Goal: Transaction & Acquisition: Purchase product/service

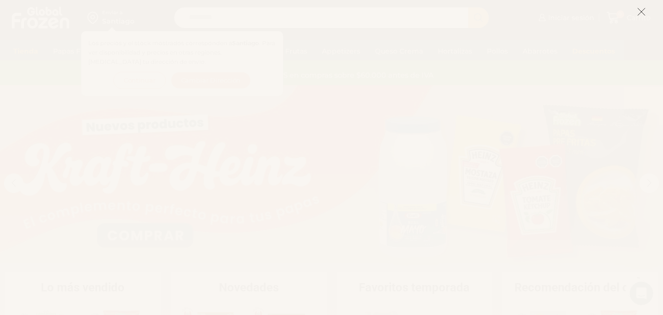
scroll to position [147, 0]
click at [643, 13] on line at bounding box center [641, 11] width 7 height 7
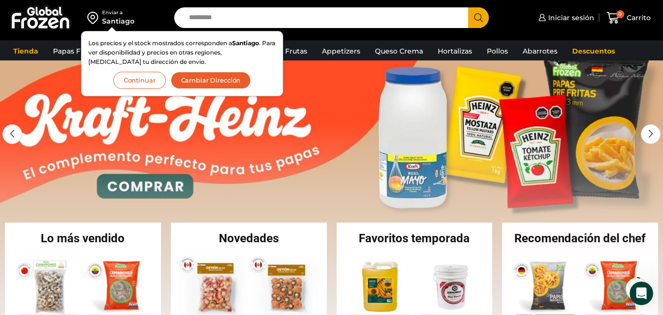
scroll to position [0, 0]
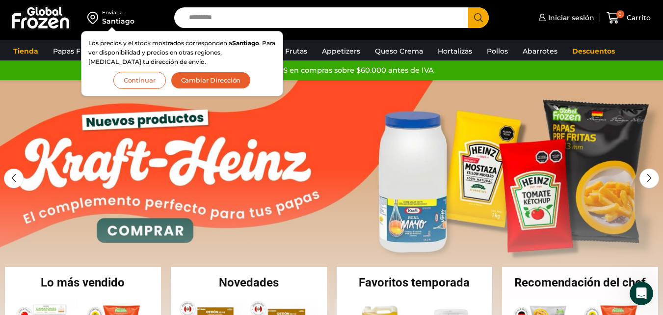
click at [150, 76] on button "Continuar" at bounding box center [139, 80] width 53 height 17
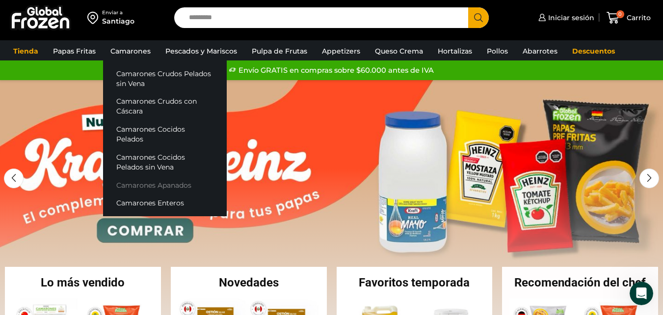
click at [126, 185] on link "Camarones Apanados" at bounding box center [165, 185] width 124 height 18
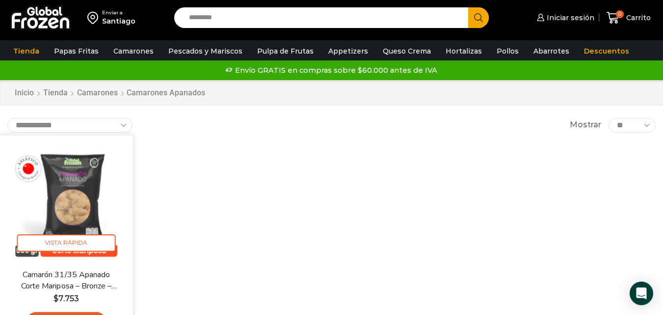
click at [75, 189] on img at bounding box center [66, 201] width 119 height 119
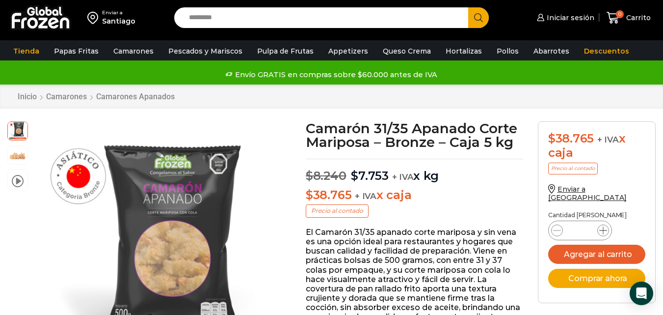
click at [600, 226] on icon at bounding box center [603, 230] width 8 height 8
type input "*"
click at [602, 248] on button "Agregar al carrito" at bounding box center [596, 253] width 97 height 19
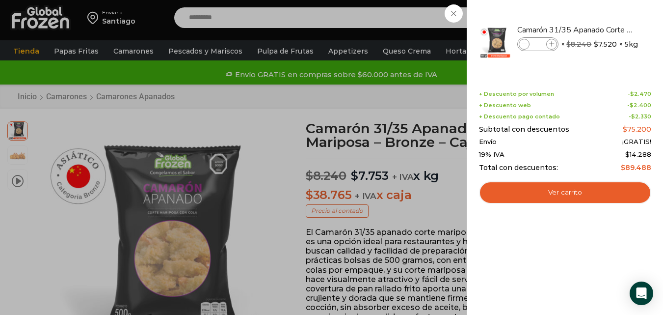
click at [604, 29] on div "2 Carrito 2 2 Shopping Cart *" at bounding box center [628, 17] width 49 height 23
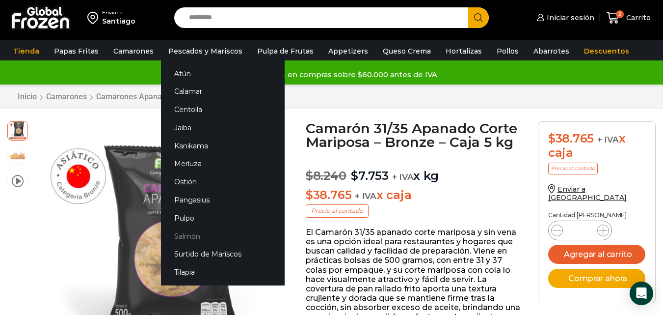
click at [186, 239] on link "Salmón" at bounding box center [223, 236] width 124 height 18
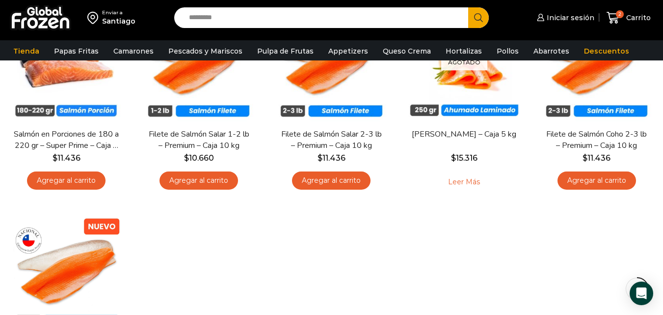
scroll to position [98, 0]
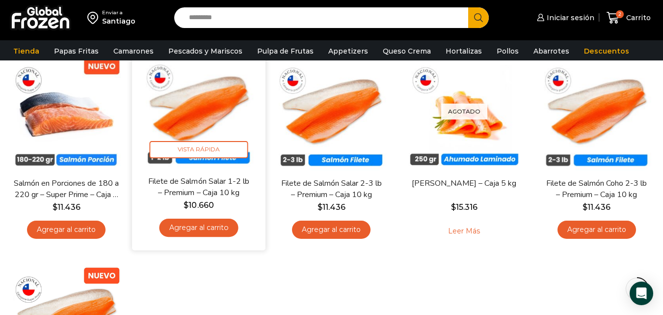
click at [214, 229] on link "Agregar al carrito" at bounding box center [199, 227] width 79 height 18
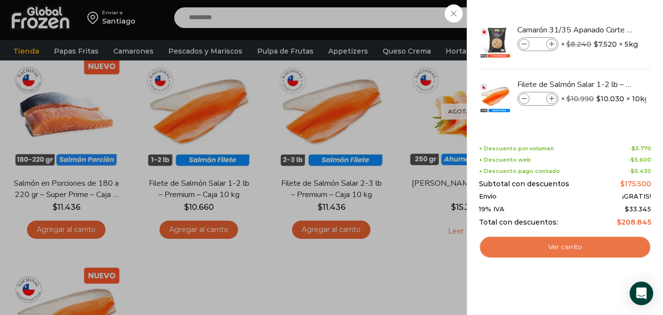
click at [593, 243] on link "Ver carrito" at bounding box center [565, 247] width 172 height 23
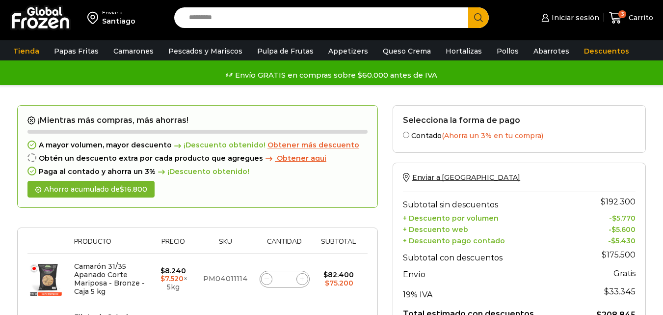
scroll to position [98, 0]
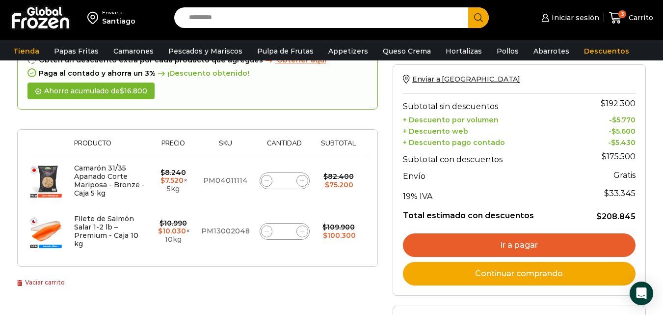
click at [494, 272] on link "Continuar comprando" at bounding box center [519, 274] width 233 height 24
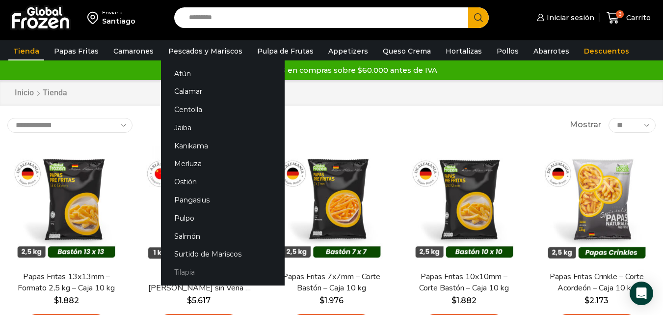
click at [185, 270] on link "Tilapia" at bounding box center [223, 272] width 124 height 18
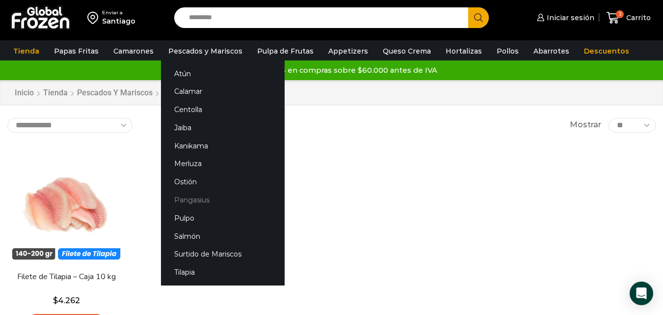
click at [187, 201] on link "Pangasius" at bounding box center [223, 200] width 124 height 18
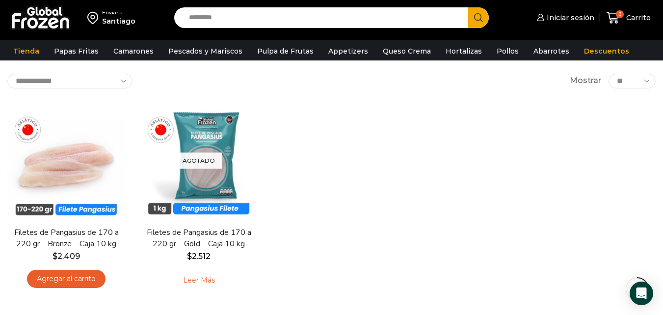
scroll to position [98, 0]
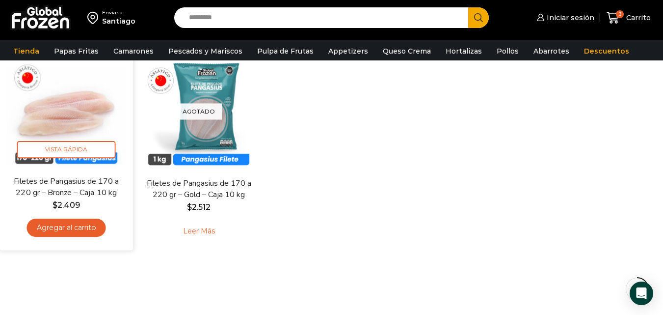
click at [82, 227] on link "Agregar al carrito" at bounding box center [66, 227] width 79 height 18
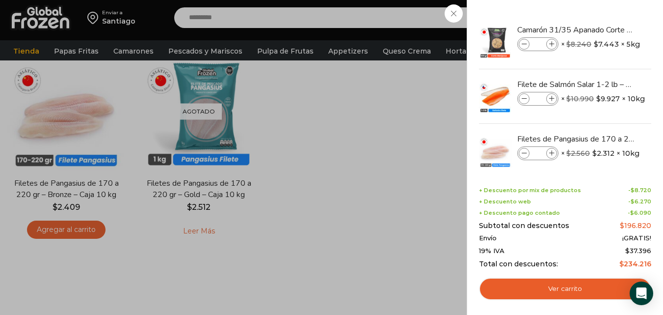
click at [604, 29] on div "4 [GEOGRAPHIC_DATA] 4 4 Shopping Cart *" at bounding box center [628, 17] width 49 height 23
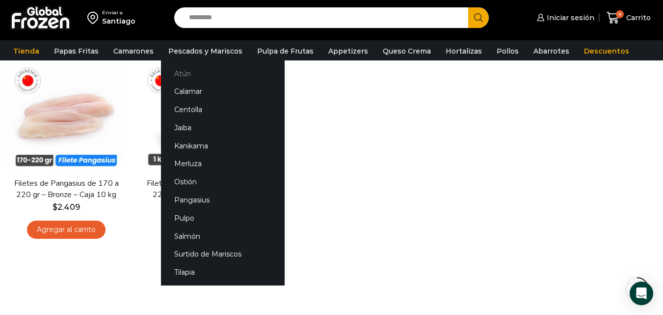
click at [203, 72] on link "Atún" at bounding box center [223, 73] width 124 height 18
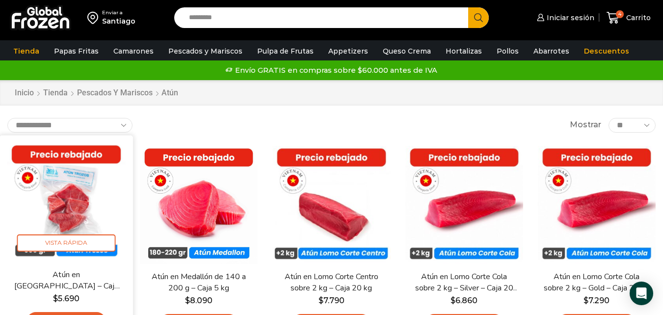
click at [72, 206] on img at bounding box center [66, 201] width 119 height 119
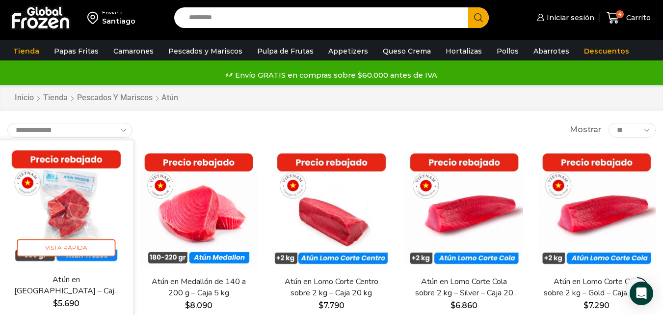
scroll to position [98, 0]
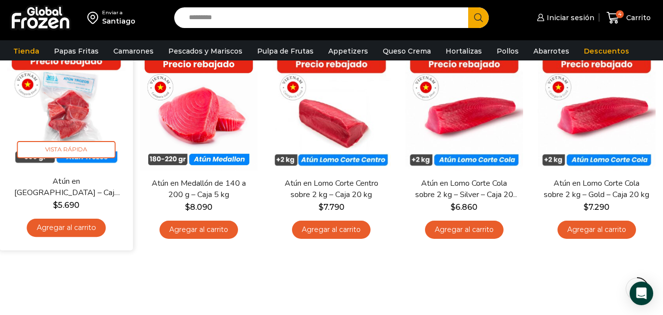
click at [77, 228] on link "Agregar al carrito" at bounding box center [66, 227] width 79 height 18
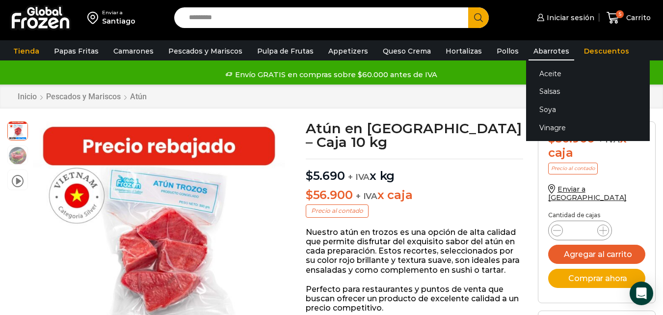
click at [552, 49] on link "Abarrotes" at bounding box center [552, 51] width 46 height 19
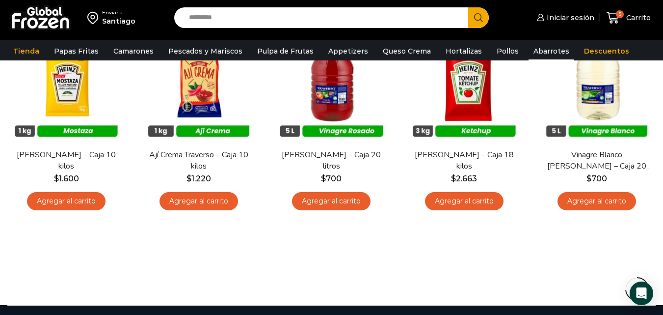
scroll to position [442, 0]
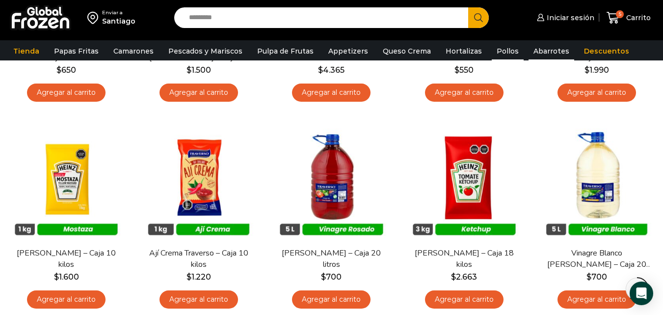
click at [498, 52] on link "Pollos" at bounding box center [508, 51] width 32 height 19
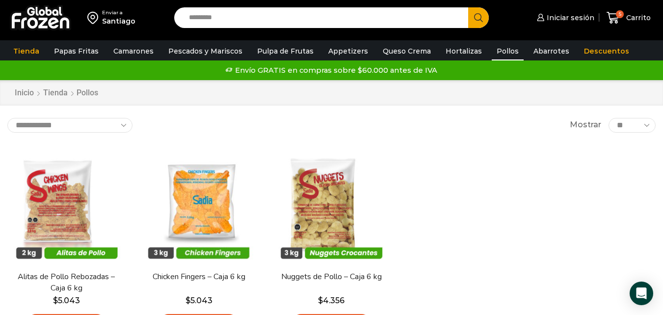
scroll to position [49, 0]
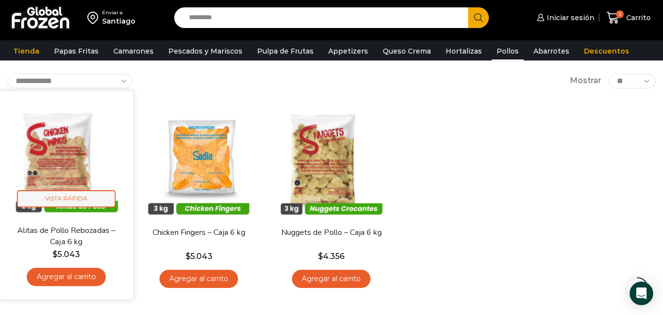
click at [67, 200] on span "Vista Rápida" at bounding box center [66, 198] width 99 height 17
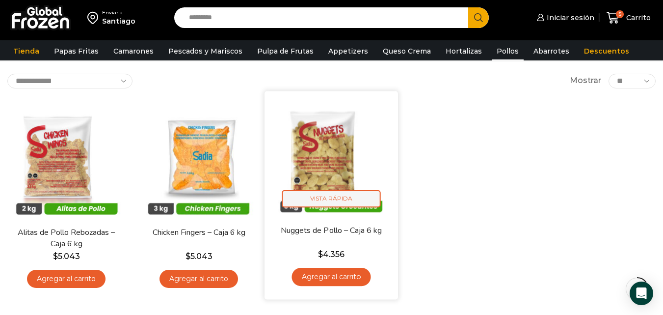
click at [332, 200] on span "Vista Rápida" at bounding box center [331, 198] width 99 height 17
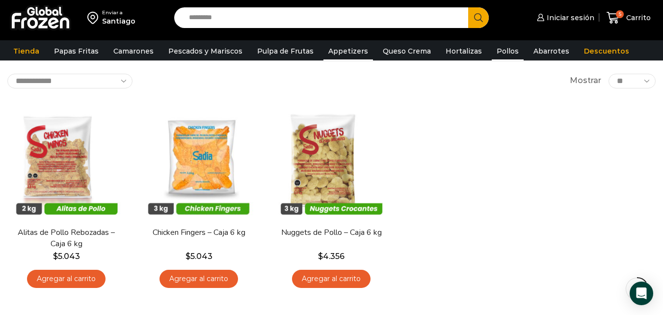
click at [344, 49] on link "Appetizers" at bounding box center [348, 51] width 50 height 19
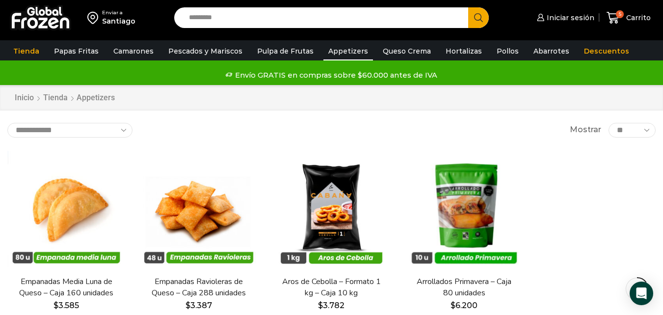
scroll to position [49, 0]
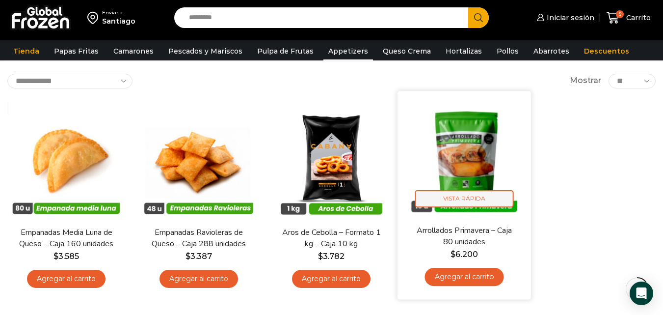
click at [453, 203] on span "Vista Rápida" at bounding box center [464, 198] width 99 height 17
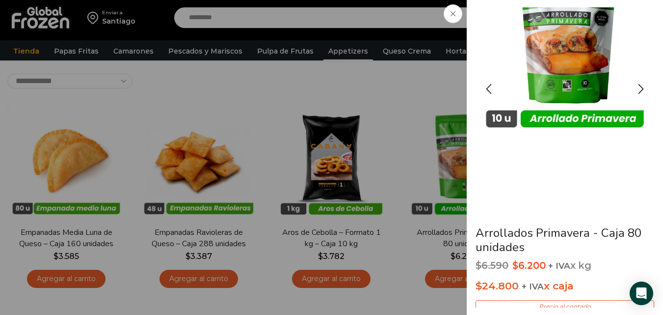
scroll to position [98, 0]
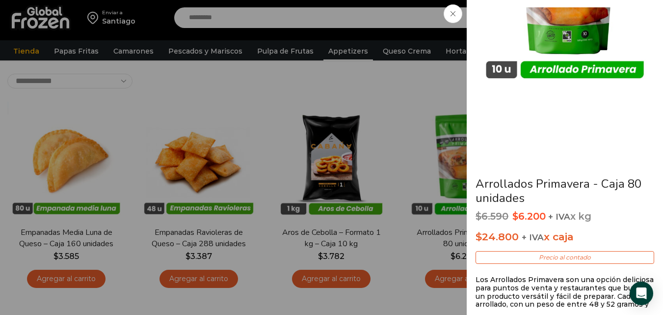
click at [455, 17] on span at bounding box center [453, 13] width 19 height 19
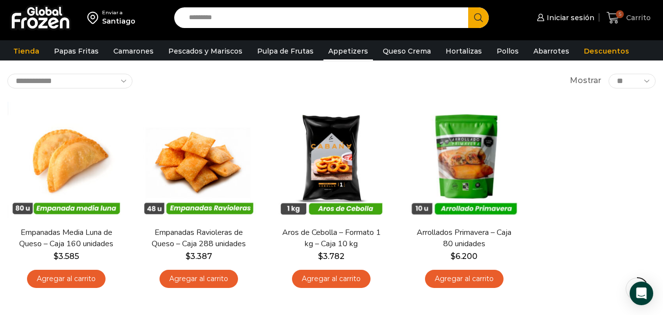
click at [638, 15] on span "Carrito" at bounding box center [637, 18] width 27 height 10
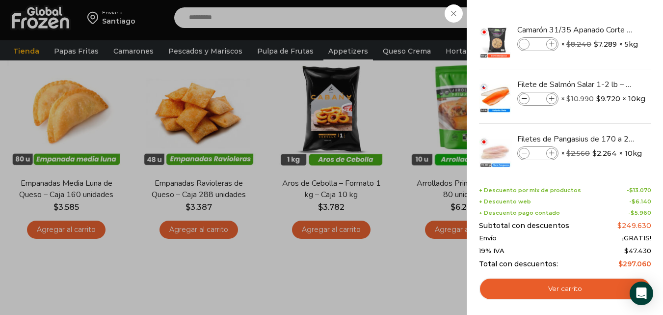
scroll to position [0, 0]
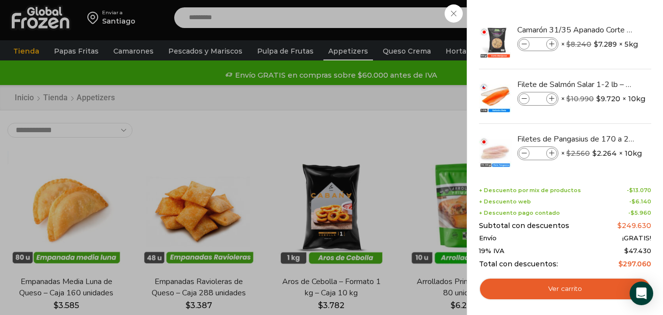
click at [604, 29] on div "5 [GEOGRAPHIC_DATA] 5 5 Shopping Cart * $" at bounding box center [628, 17] width 49 height 23
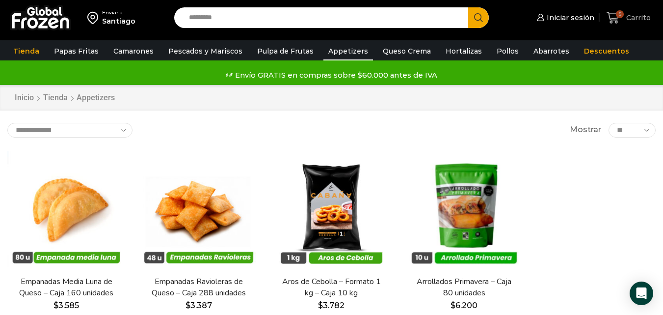
click at [644, 18] on span "Carrito" at bounding box center [637, 18] width 27 height 10
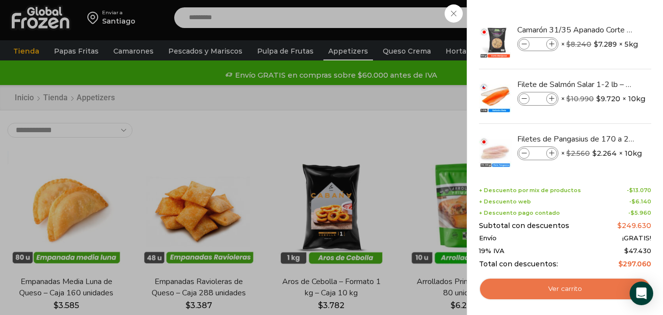
click at [568, 289] on link "Ver carrito" at bounding box center [565, 288] width 172 height 23
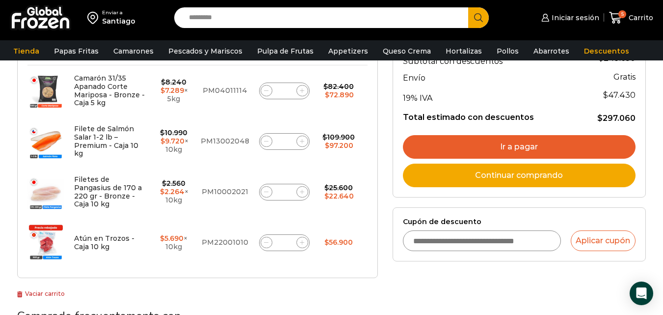
click at [517, 145] on link "Ir a pagar" at bounding box center [519, 147] width 233 height 24
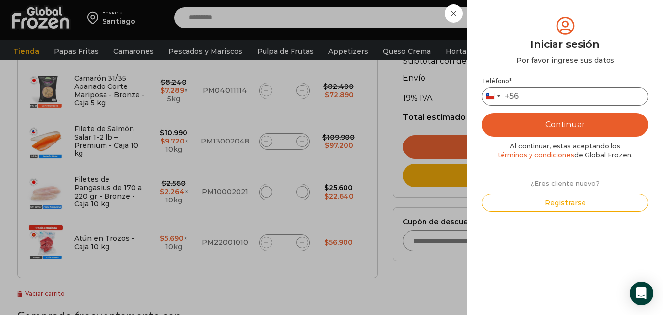
click at [529, 97] on input "Teléfono *" at bounding box center [565, 96] width 166 height 18
click at [567, 125] on button "Continuar" at bounding box center [565, 125] width 166 height 24
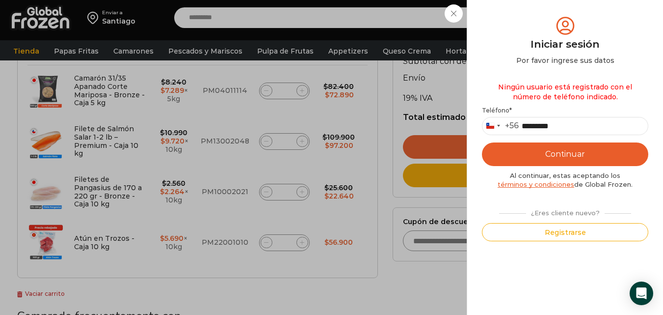
click at [555, 154] on button "Continuar" at bounding box center [565, 154] width 166 height 24
click at [568, 125] on input "*********" at bounding box center [565, 126] width 166 height 18
click at [525, 124] on input "********" at bounding box center [565, 126] width 166 height 18
type input "*********"
click at [536, 151] on button "Continuar" at bounding box center [565, 154] width 166 height 24
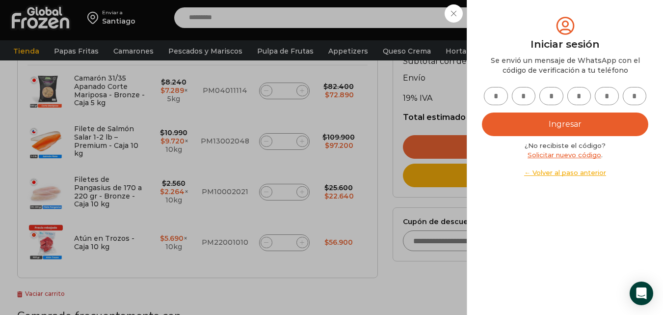
click at [502, 100] on input "text" at bounding box center [496, 96] width 24 height 18
type input "*"
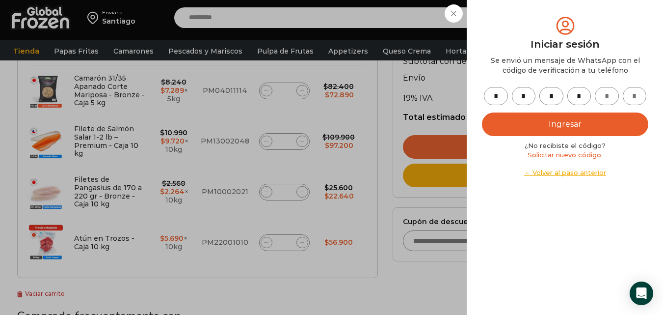
type input "*"
click at [534, 119] on button "Ingresar" at bounding box center [565, 124] width 166 height 24
click at [539, 130] on button "Ingresar" at bounding box center [565, 124] width 166 height 24
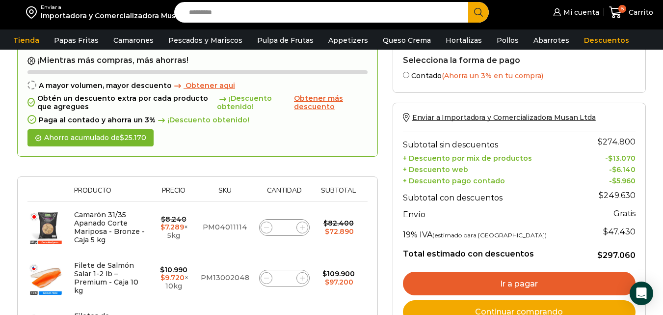
scroll to position [98, 0]
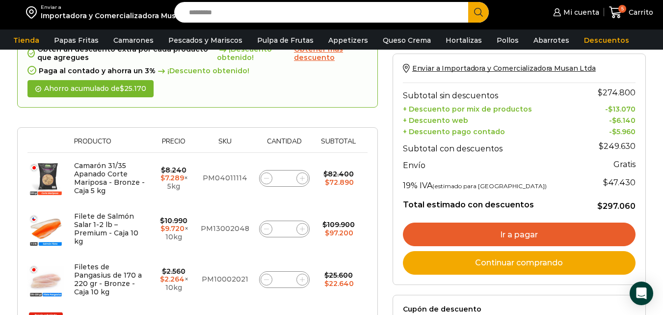
click at [543, 235] on link "Ir a pagar" at bounding box center [519, 234] width 233 height 24
click at [531, 232] on link "Ir a pagar" at bounding box center [519, 234] width 233 height 24
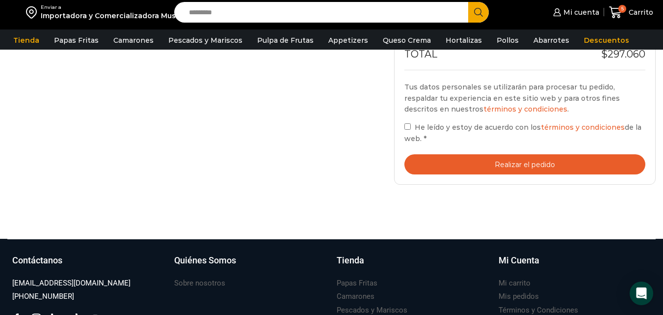
scroll to position [442, 0]
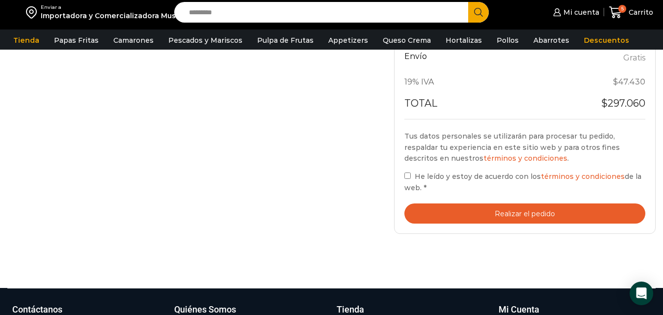
click at [526, 215] on button "Realizar el pedido" at bounding box center [524, 213] width 241 height 20
